Goal: Task Accomplishment & Management: Complete application form

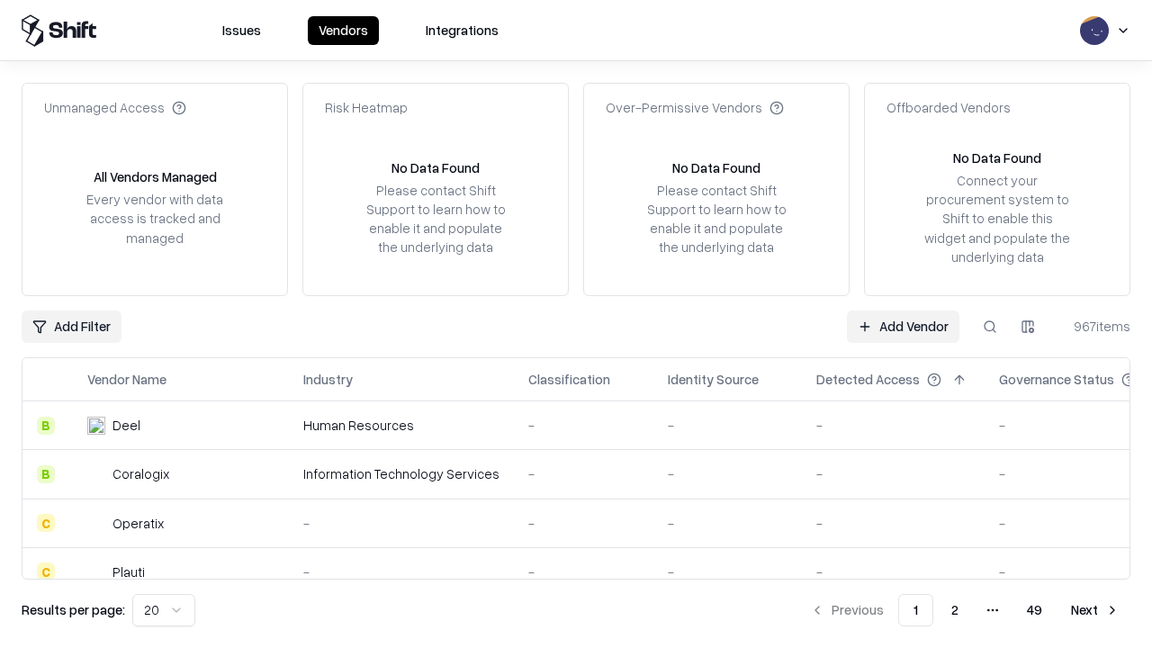
click at [903, 326] on link "Add Vendor" at bounding box center [903, 326] width 112 height 32
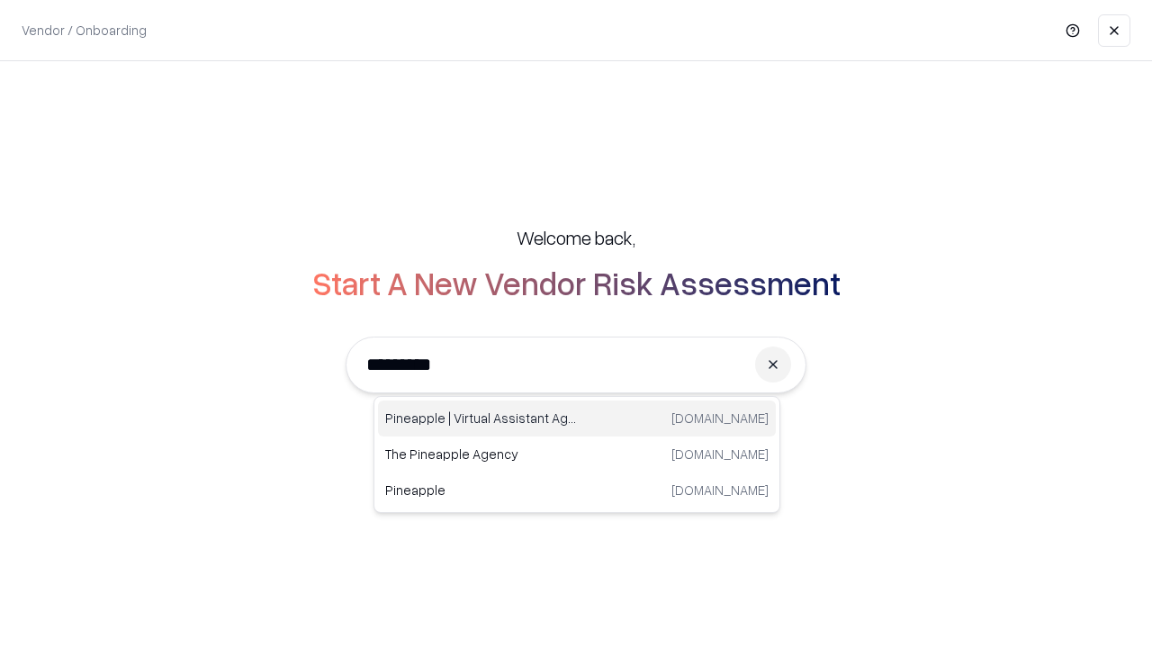
click at [577, 418] on div "Pineapple | Virtual Assistant Agency [DOMAIN_NAME]" at bounding box center [577, 418] width 398 height 36
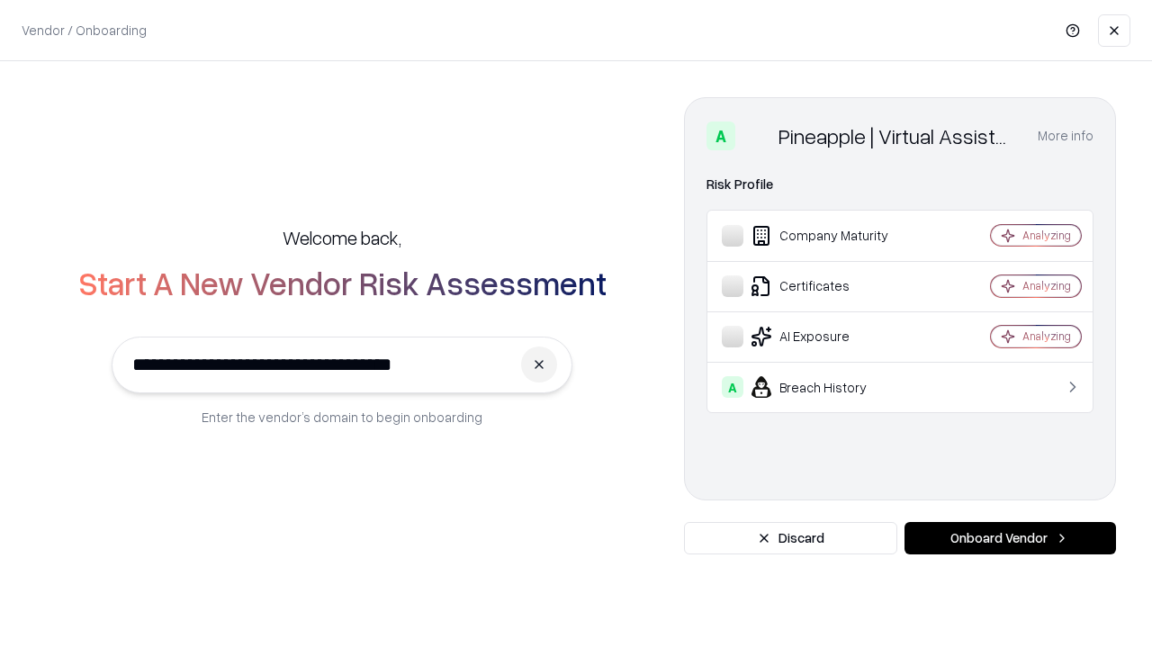
type input "**********"
click at [1010, 538] on button "Onboard Vendor" at bounding box center [1009, 538] width 211 height 32
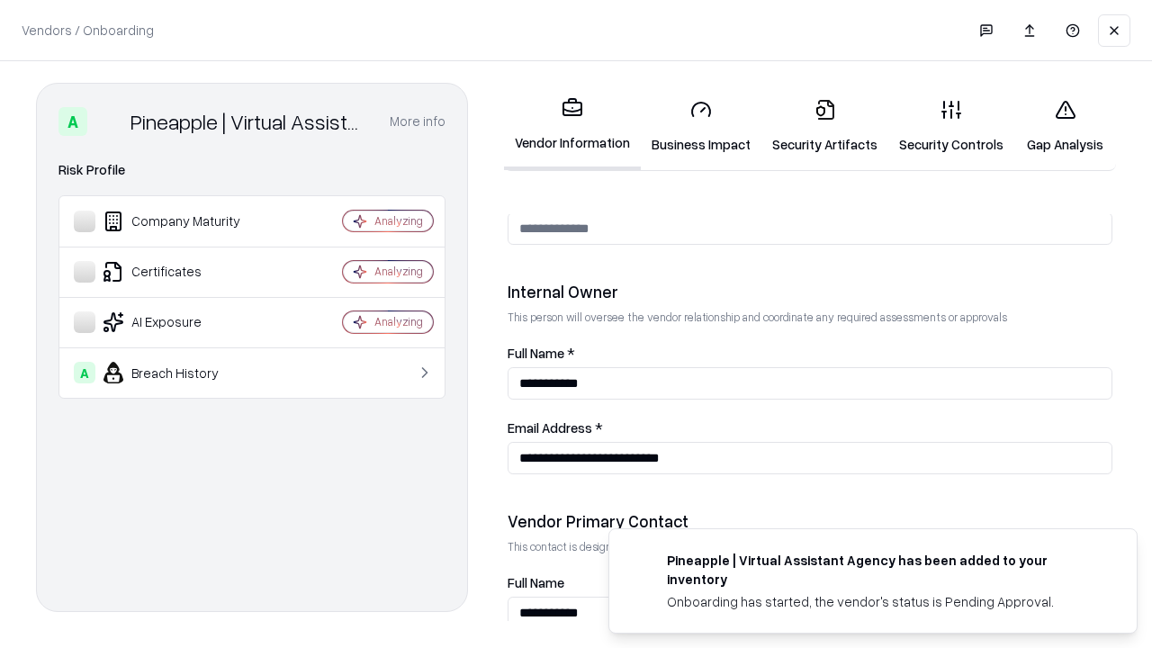
scroll to position [932, 0]
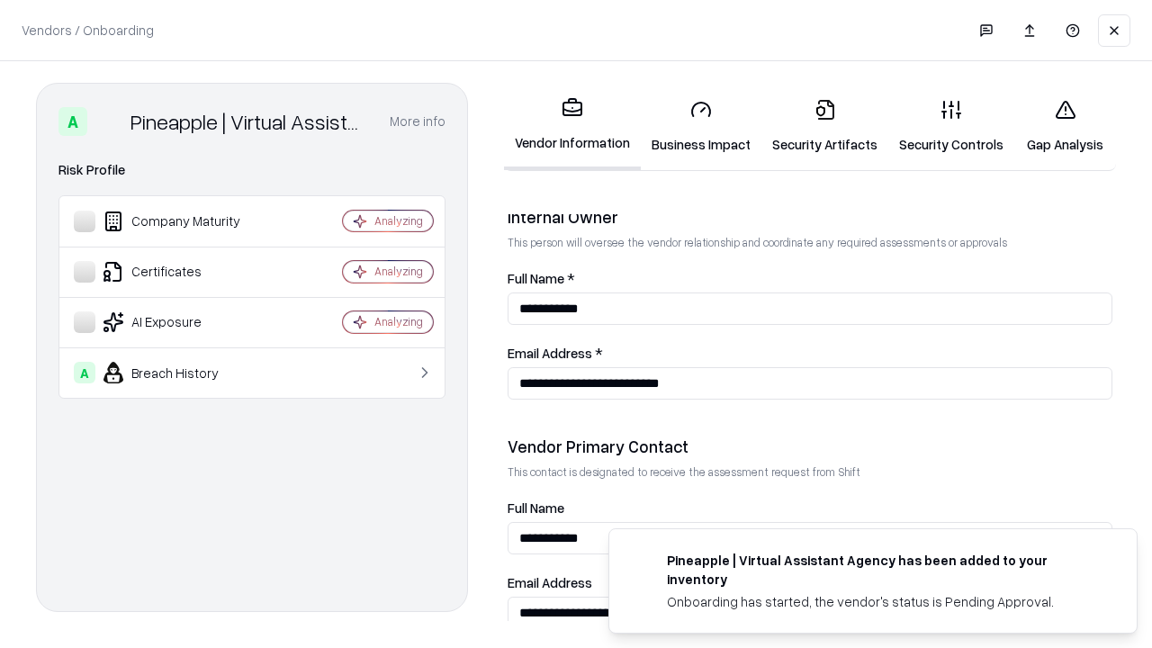
click at [701, 126] on link "Business Impact" at bounding box center [701, 127] width 121 height 84
click at [824, 126] on link "Security Artifacts" at bounding box center [824, 127] width 127 height 84
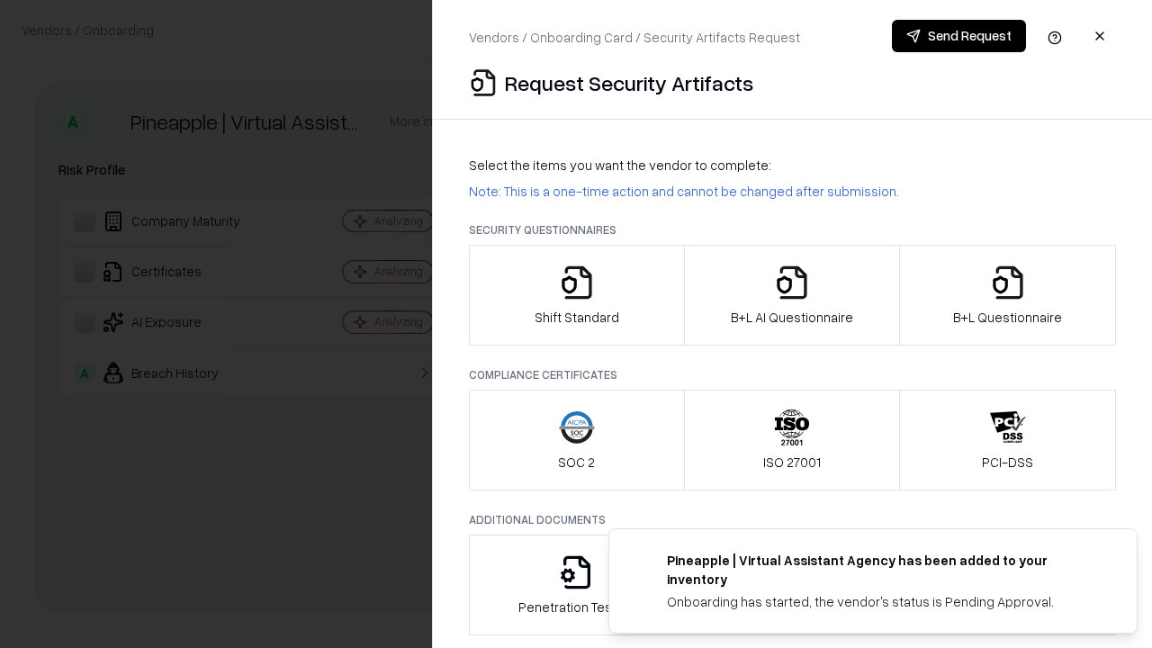
click at [576, 295] on icon "button" at bounding box center [577, 283] width 36 height 36
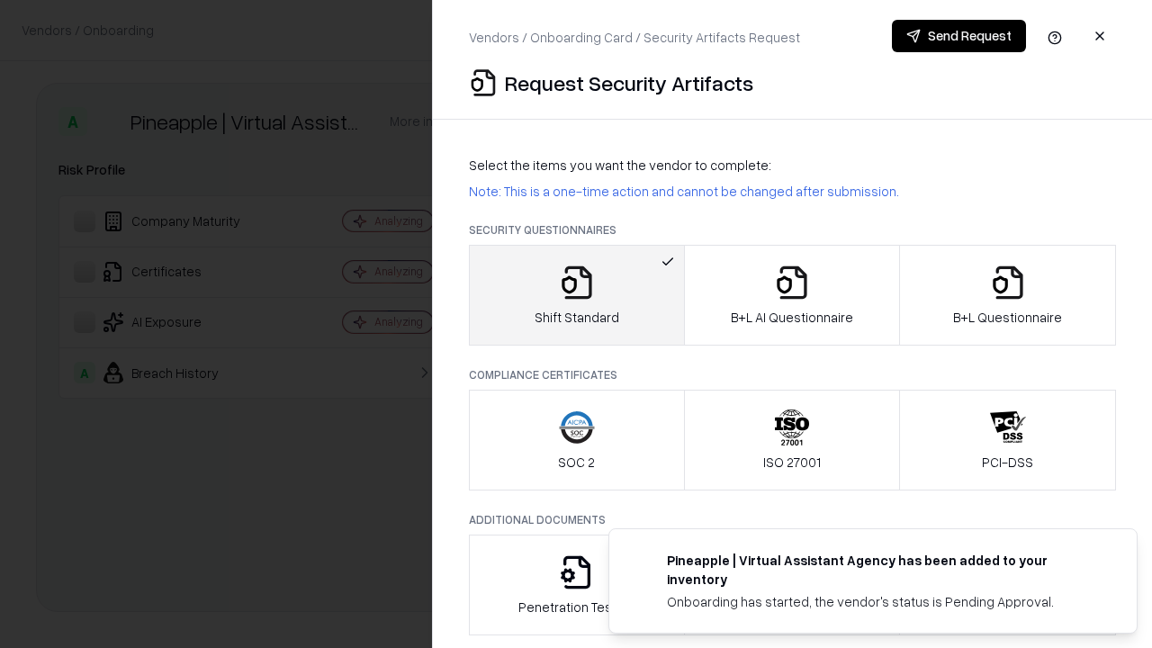
click at [958, 36] on button "Send Request" at bounding box center [959, 36] width 134 height 32
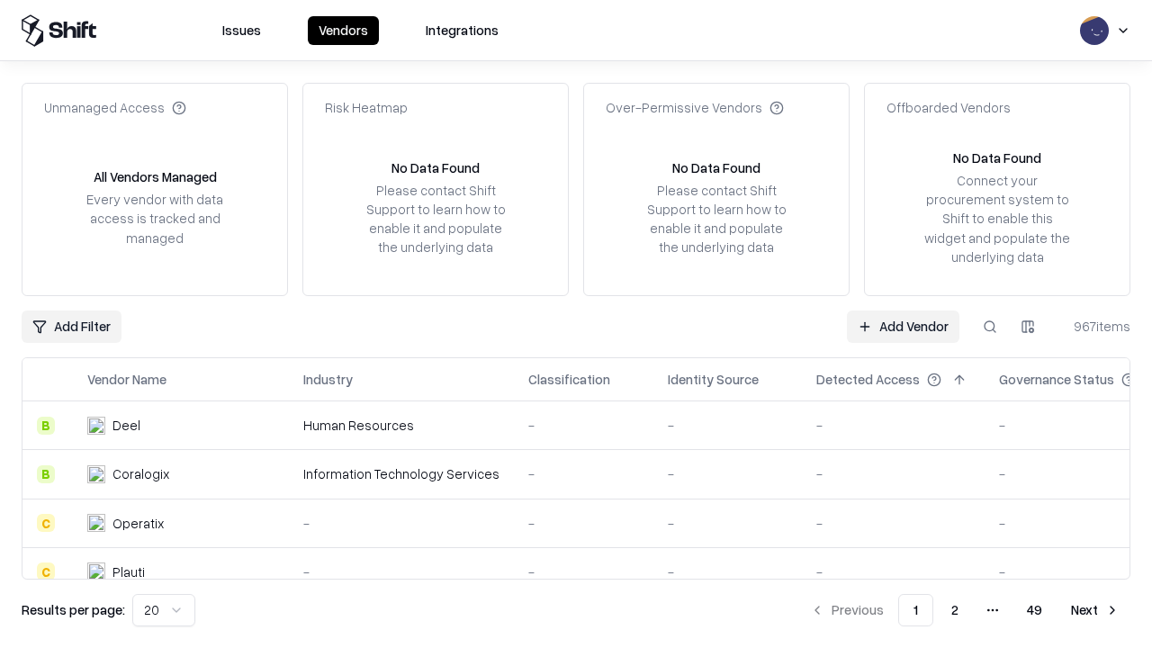
click at [990, 326] on button at bounding box center [990, 326] width 32 height 32
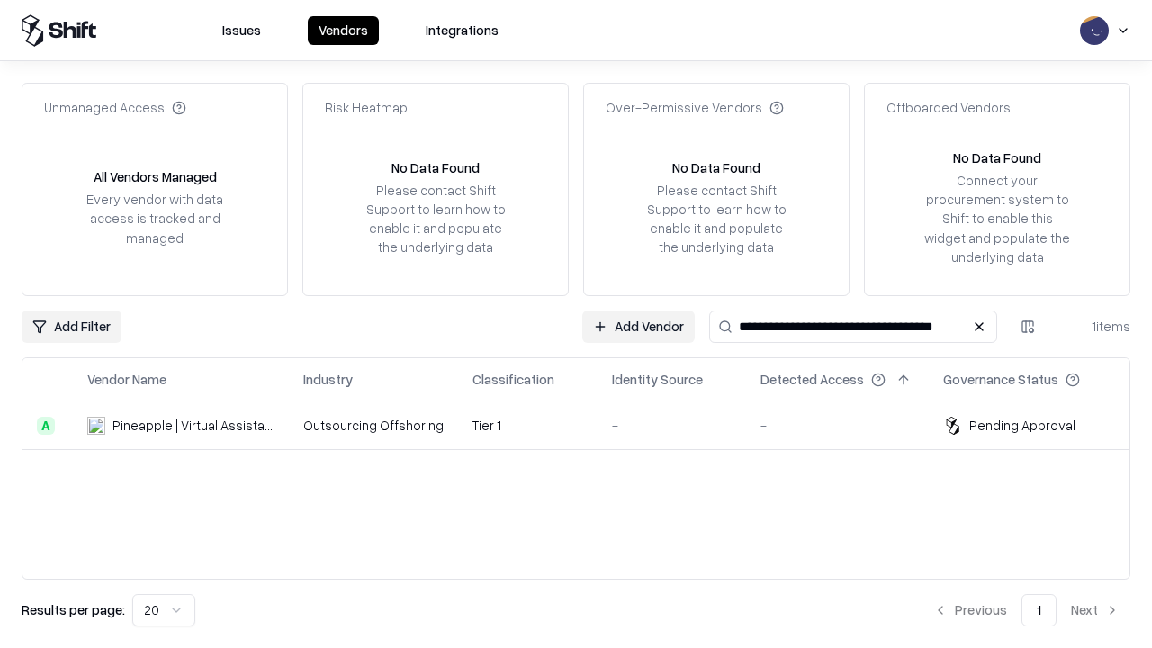
type input "**********"
click at [587, 425] on td "Tier 1" at bounding box center [527, 425] width 139 height 49
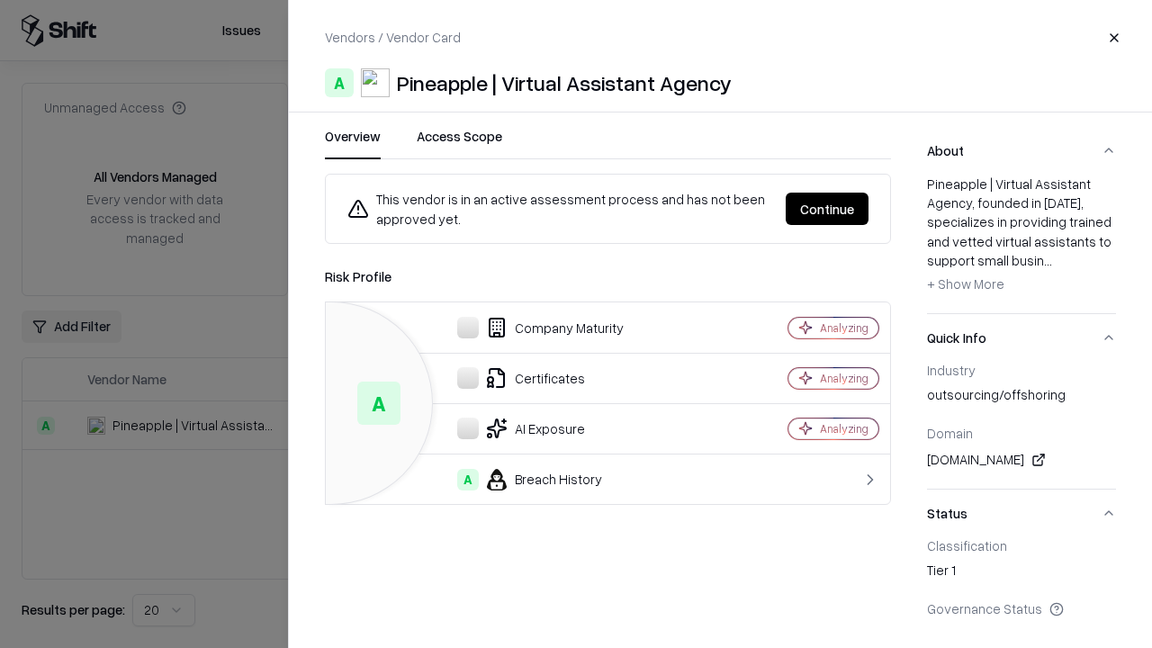
click at [827, 209] on button "Continue" at bounding box center [827, 209] width 83 height 32
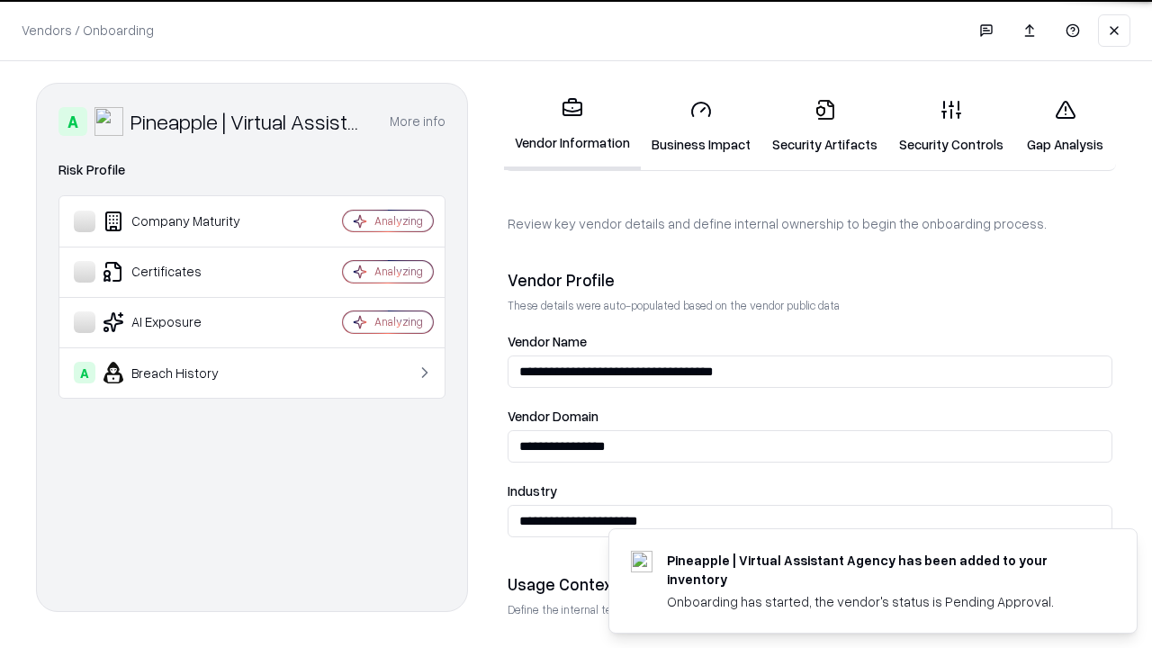
click at [824, 126] on link "Security Artifacts" at bounding box center [824, 127] width 127 height 84
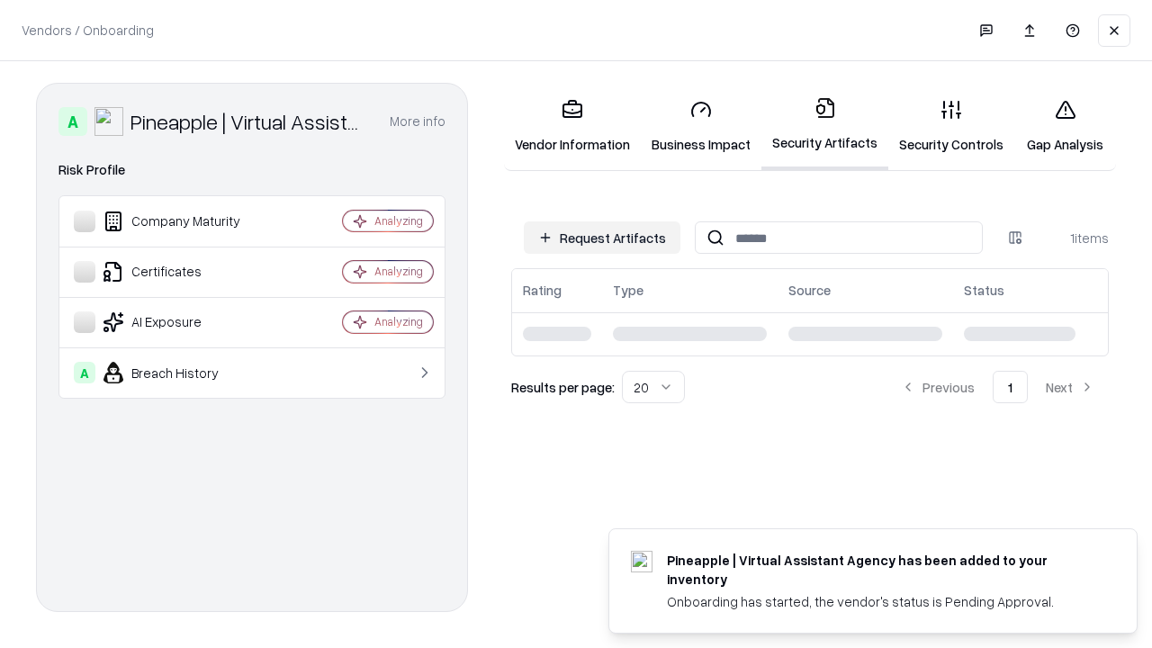
click at [951, 126] on link "Security Controls" at bounding box center [951, 127] width 126 height 84
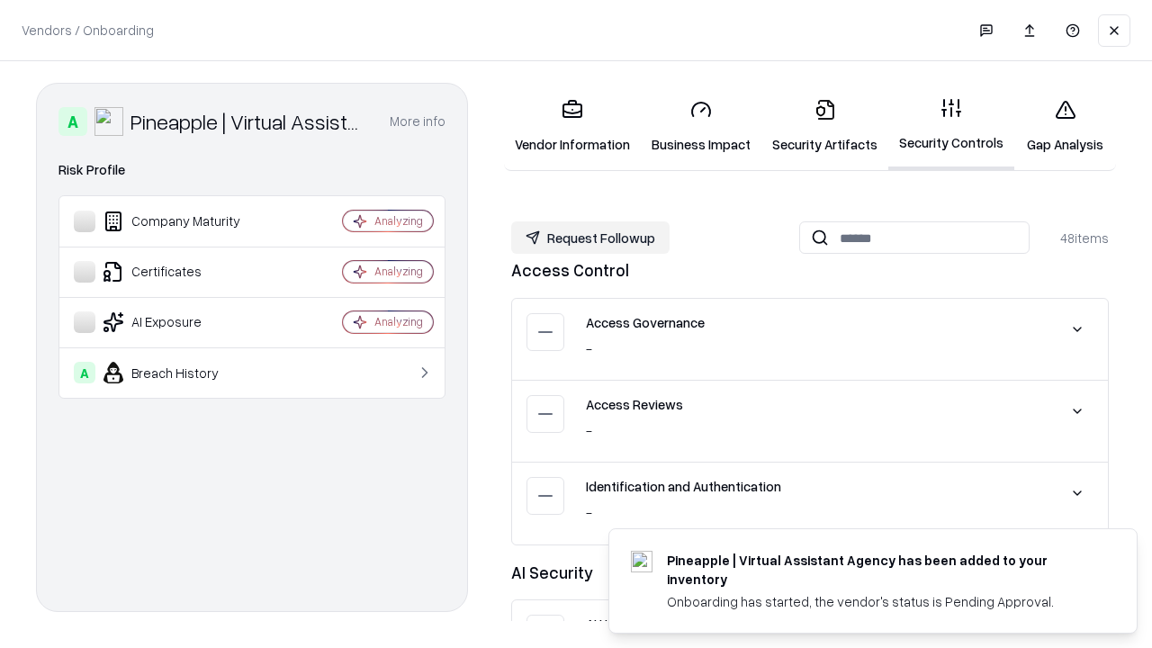
click at [590, 238] on button "Request Followup" at bounding box center [590, 237] width 158 height 32
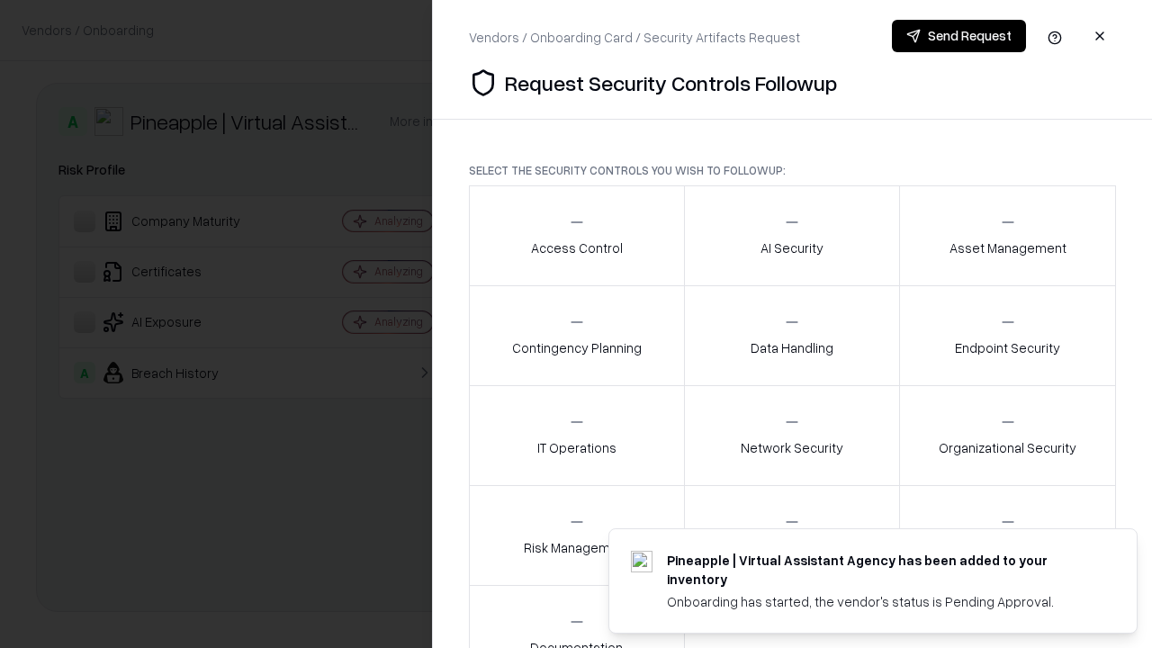
click at [576, 236] on div "Access Control" at bounding box center [577, 235] width 92 height 44
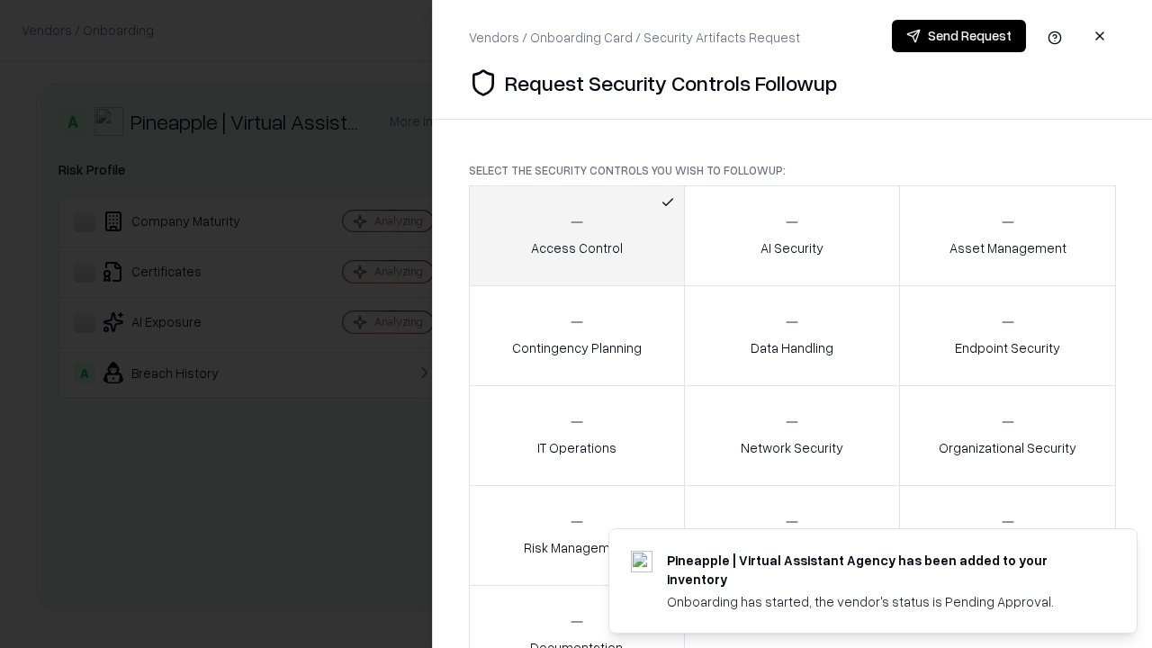
click at [958, 36] on button "Send Request" at bounding box center [959, 36] width 134 height 32
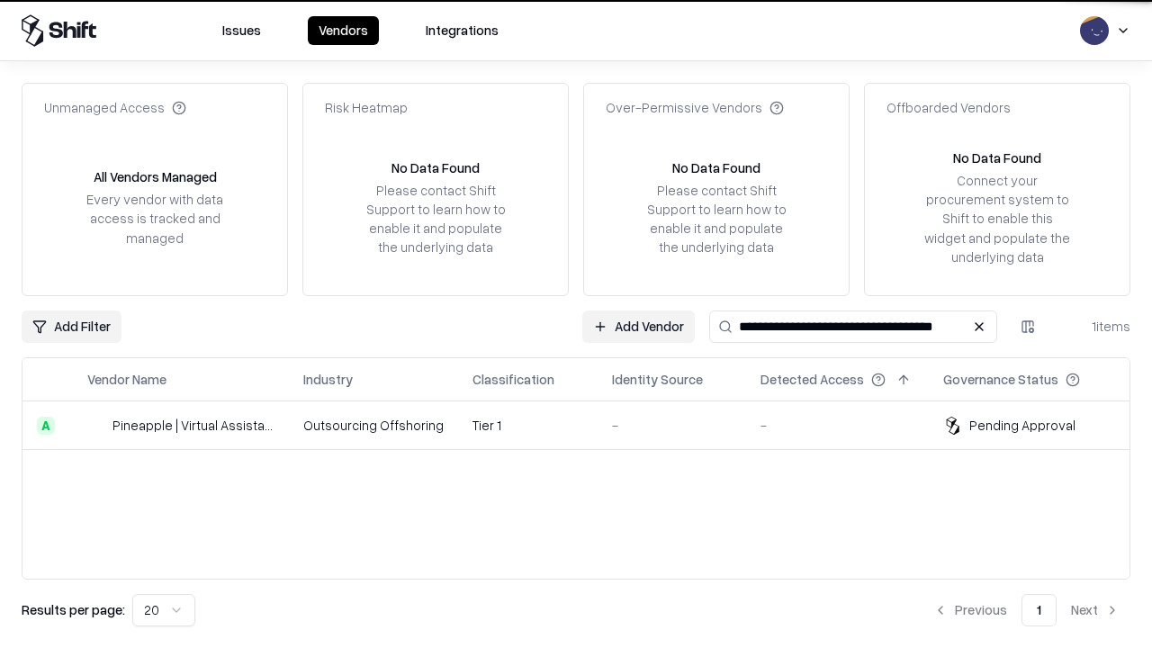
type input "**********"
click at [587, 425] on td "Tier 1" at bounding box center [527, 425] width 139 height 49
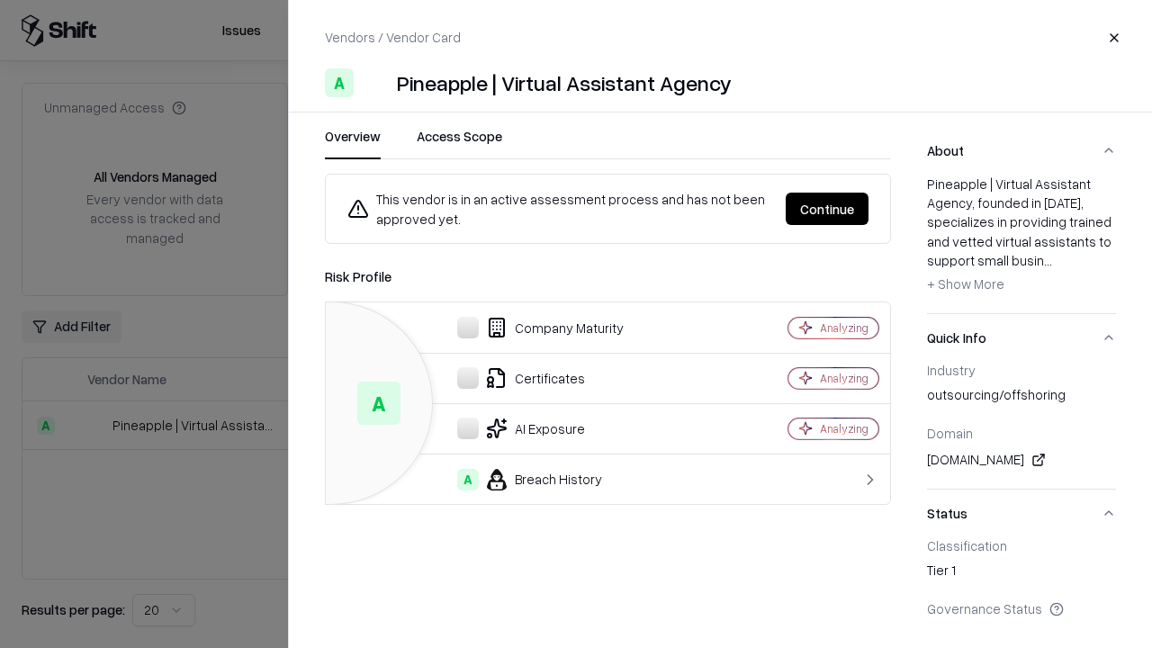
click at [827, 209] on button "Continue" at bounding box center [827, 209] width 83 height 32
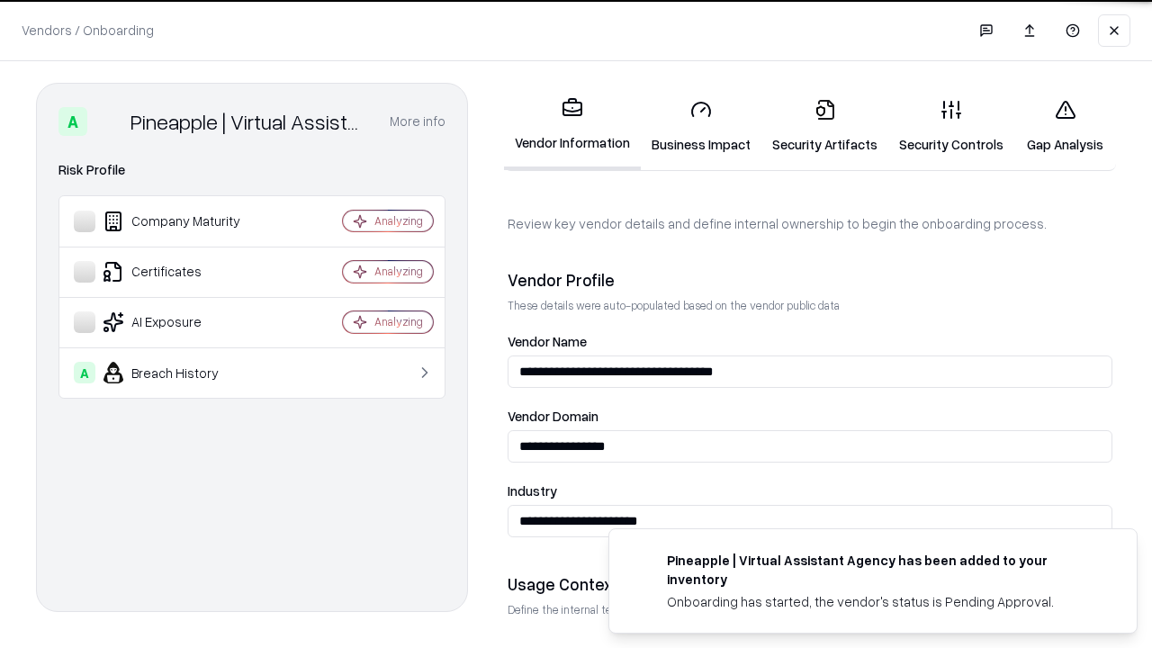
click at [1064, 126] on link "Gap Analysis" at bounding box center [1065, 127] width 102 height 84
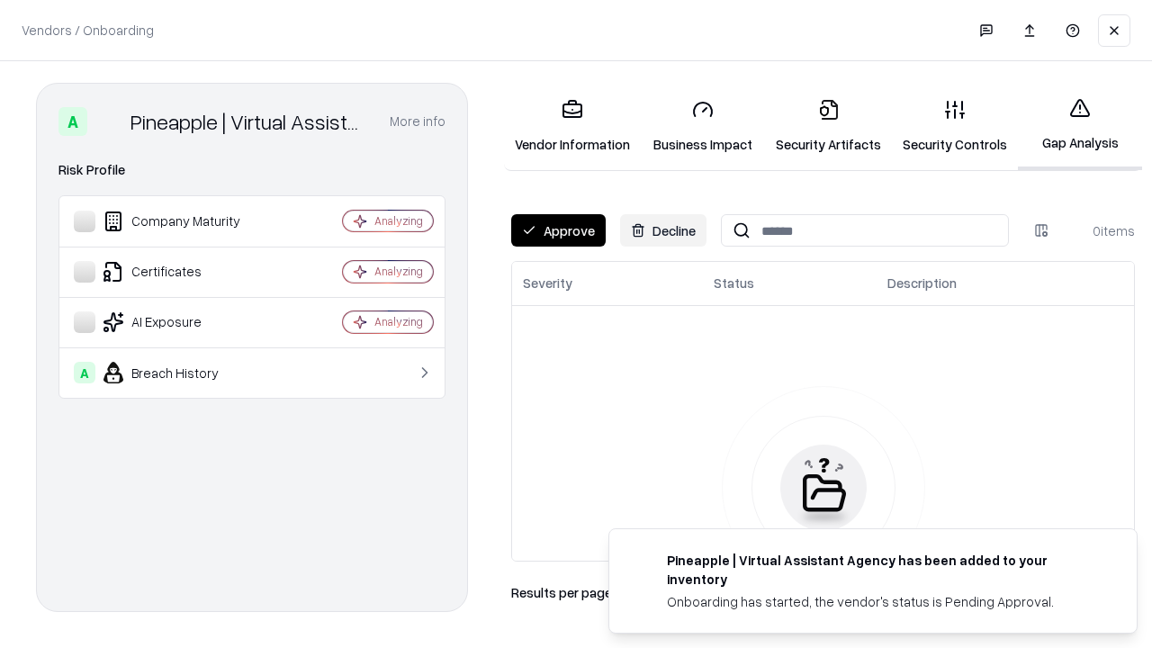
click at [558, 230] on button "Approve" at bounding box center [558, 230] width 94 height 32
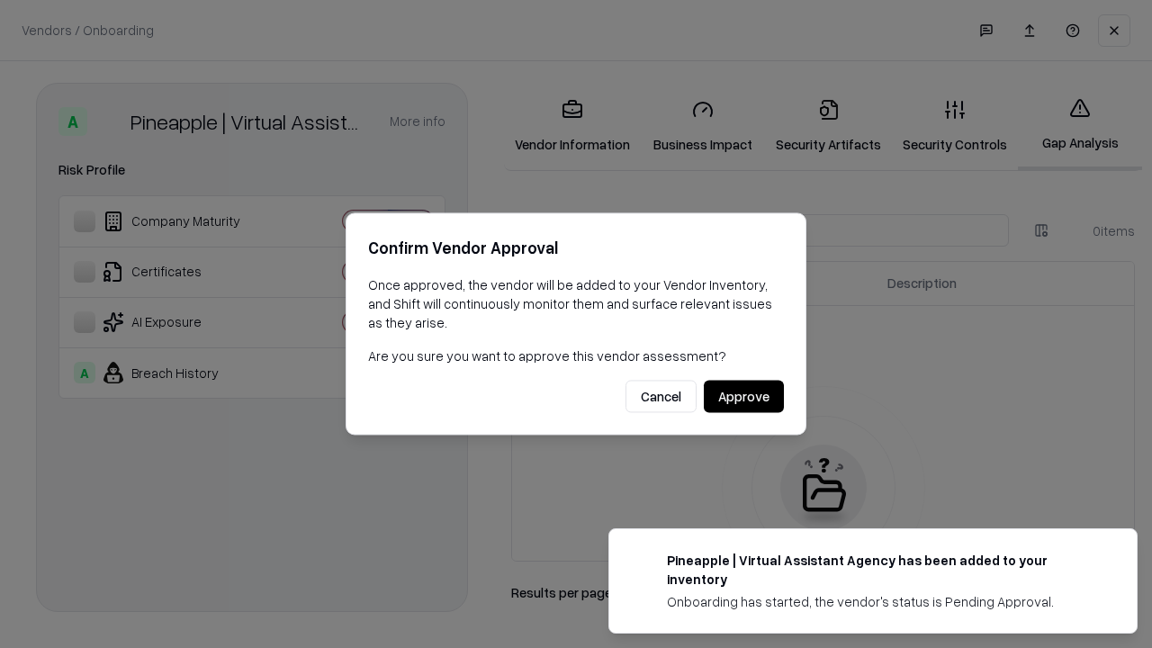
click at [743, 396] on button "Approve" at bounding box center [744, 397] width 80 height 32
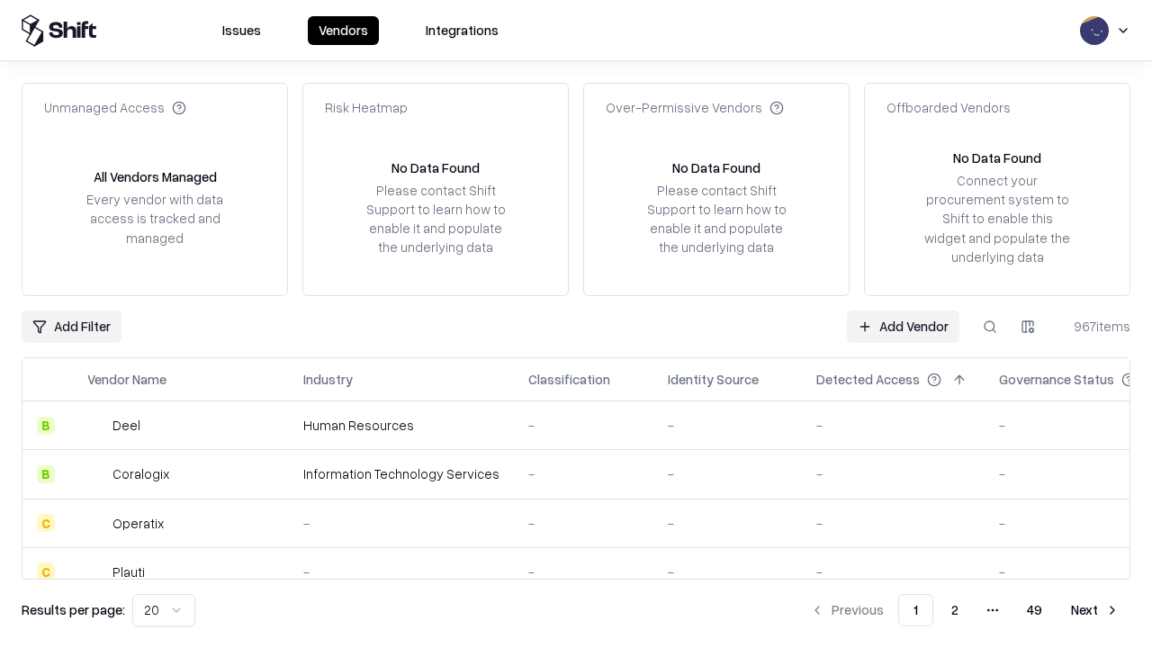
type input "**********"
click at [903, 326] on link "Add Vendor" at bounding box center [903, 326] width 112 height 32
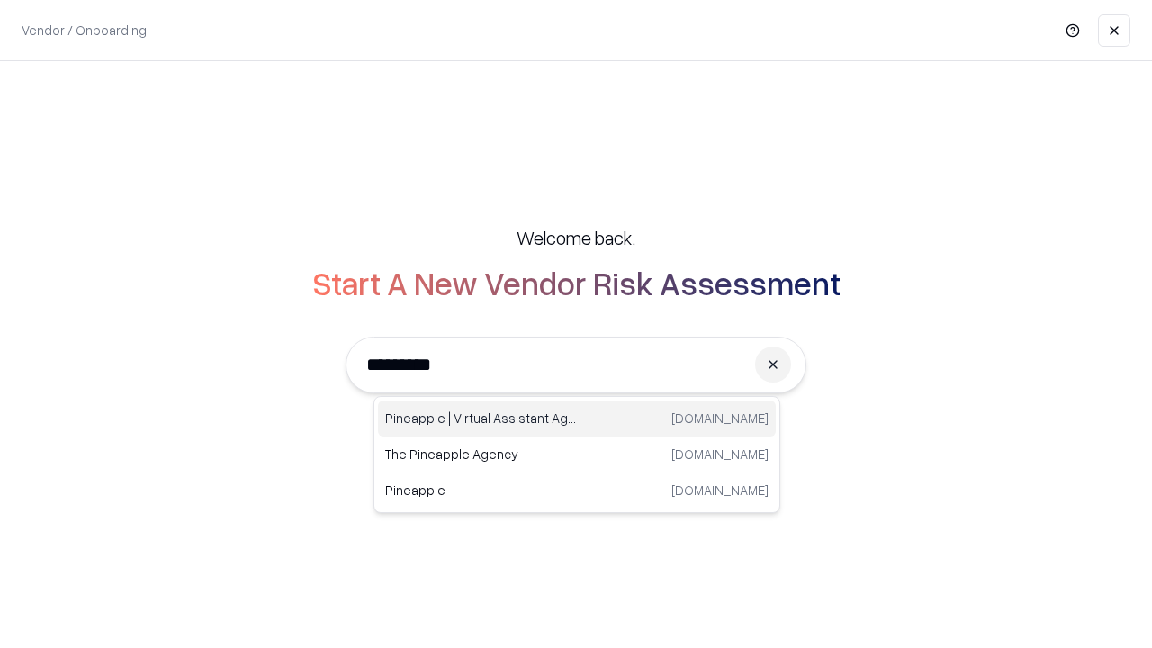
click at [577, 418] on div "Pineapple | Virtual Assistant Agency [DOMAIN_NAME]" at bounding box center [577, 418] width 398 height 36
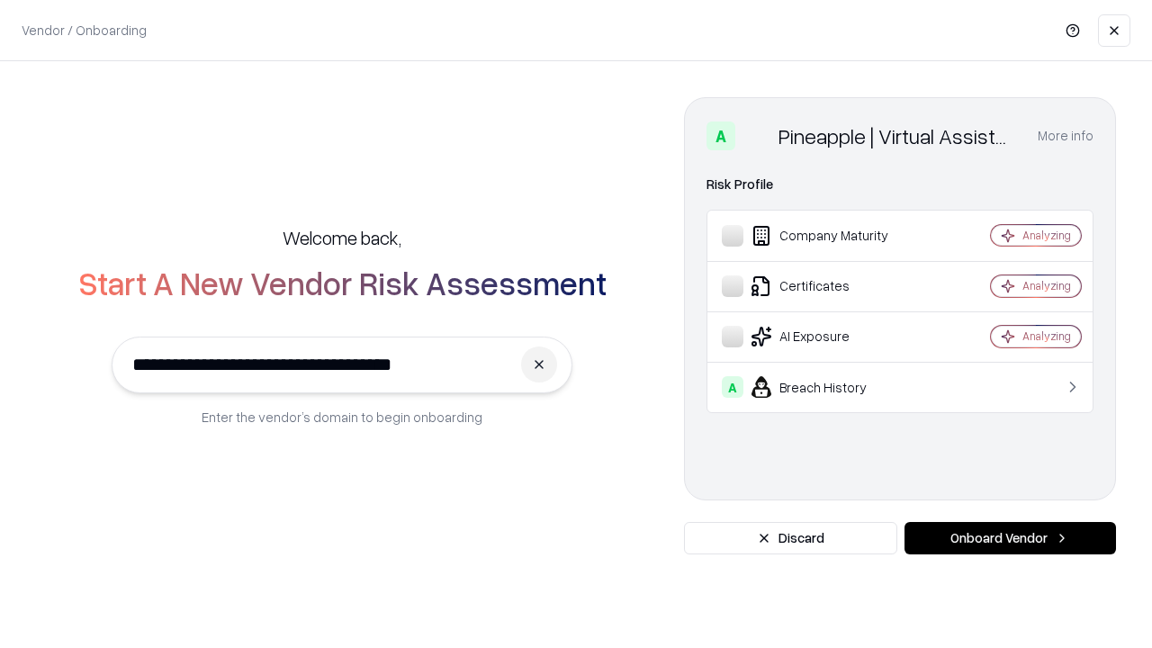
type input "**********"
click at [1010, 538] on button "Onboard Vendor" at bounding box center [1009, 538] width 211 height 32
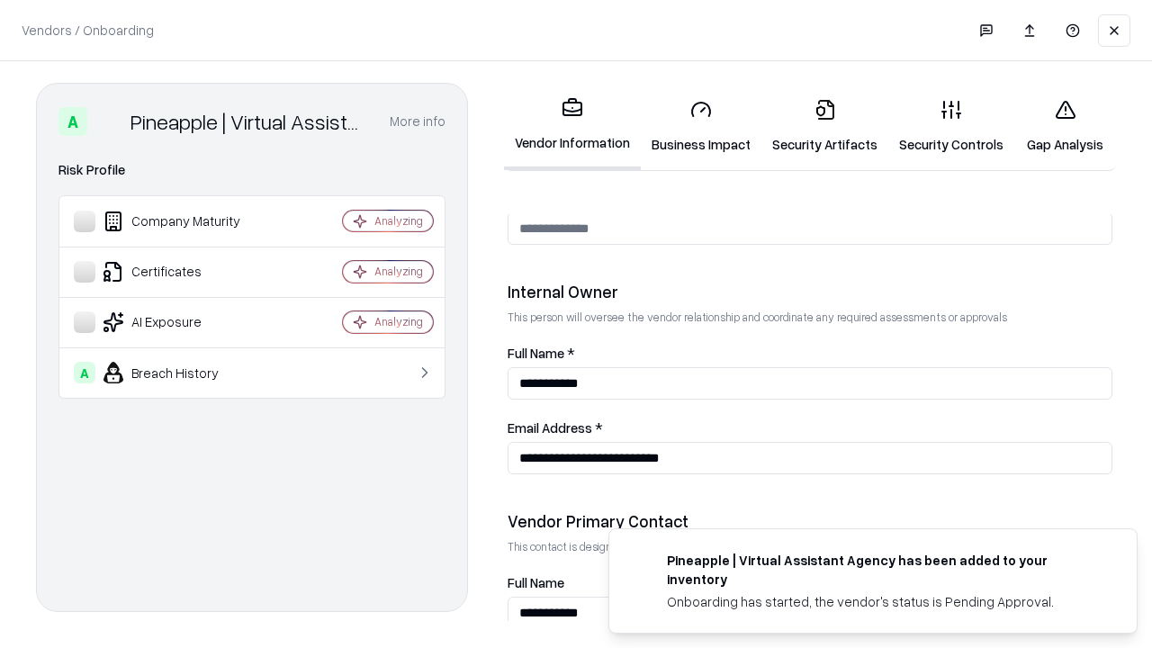
scroll to position [932, 0]
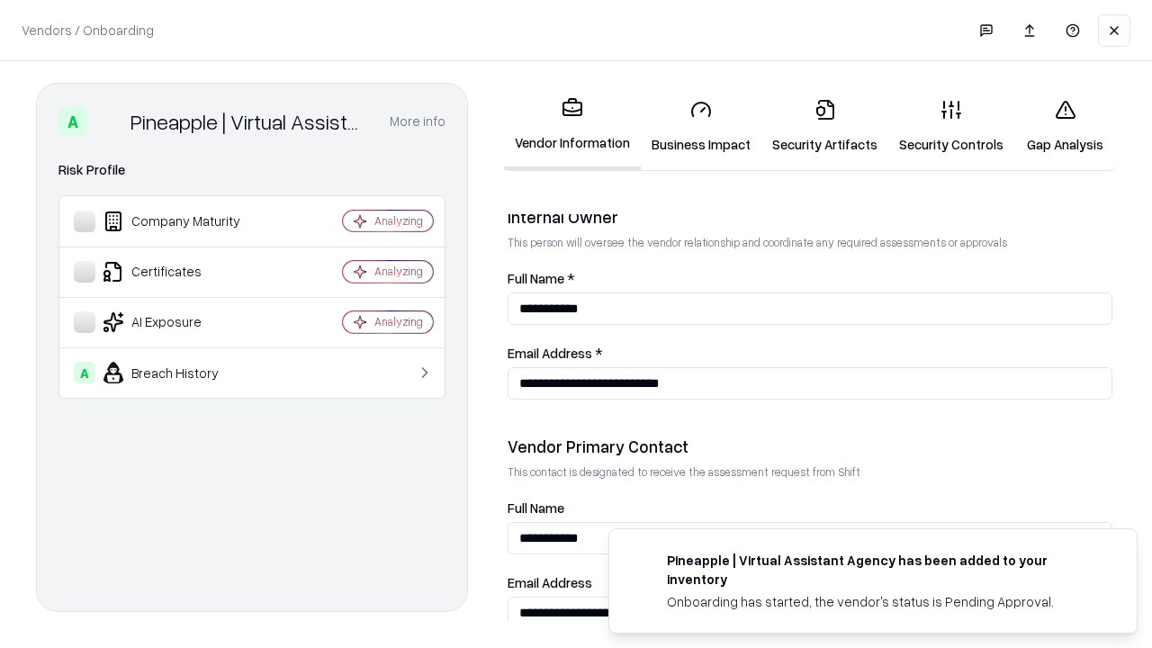
click at [1064, 126] on link "Gap Analysis" at bounding box center [1065, 127] width 102 height 84
